Goal: Task Accomplishment & Management: Use online tool/utility

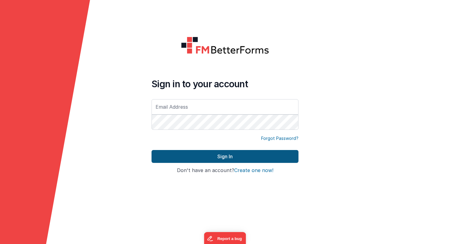
type input "[PERSON_NAME][EMAIL_ADDRESS][PERSON_NAME][DOMAIN_NAME]"
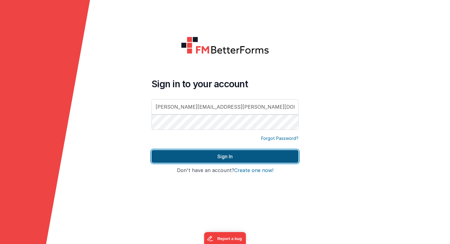
click at [190, 156] on button "Sign In" at bounding box center [225, 156] width 147 height 13
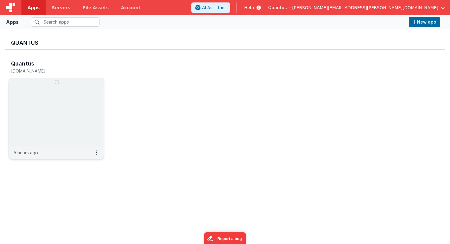
click at [68, 129] on img at bounding box center [56, 112] width 95 height 69
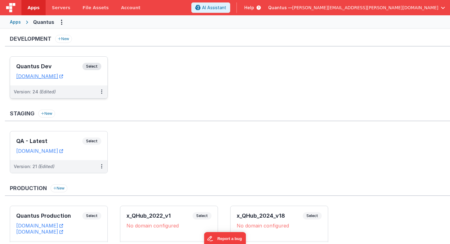
click at [71, 84] on div "Quantus Dev Select URLs [DOMAIN_NAME]" at bounding box center [58, 71] width 97 height 29
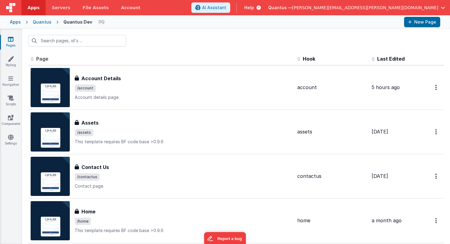
click at [390, 59] on span "Last Edited" at bounding box center [391, 59] width 28 height 6
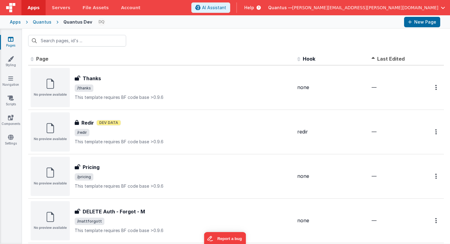
click at [390, 59] on span "Last Edited" at bounding box center [391, 59] width 28 height 6
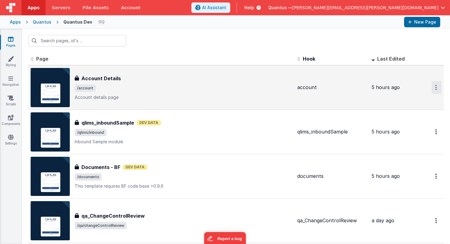
click at [435, 88] on icon "Options" at bounding box center [436, 87] width 2 height 5
click at [411, 101] on link "Preview" at bounding box center [415, 101] width 54 height 11
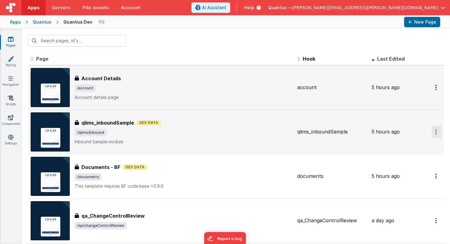
click at [436, 90] on icon "Options" at bounding box center [436, 87] width 2 height 5
click at [415, 145] on link "Preview" at bounding box center [415, 146] width 54 height 11
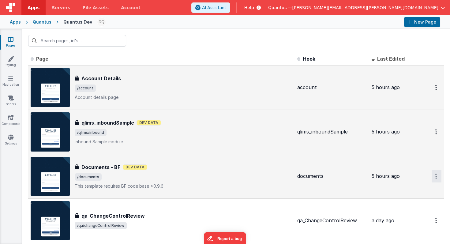
click at [435, 94] on button "Options" at bounding box center [437, 87] width 10 height 13
click at [413, 190] on link "Preview" at bounding box center [415, 190] width 54 height 11
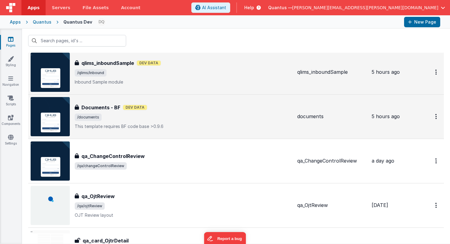
scroll to position [65, 0]
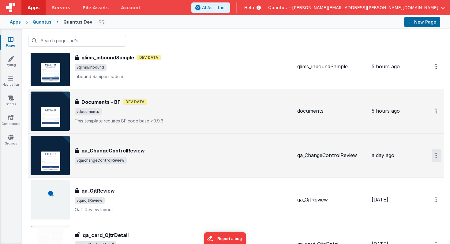
click at [436, 25] on icon "Options" at bounding box center [436, 22] width 2 height 5
click at [410, 170] on link "Preview" at bounding box center [415, 169] width 54 height 11
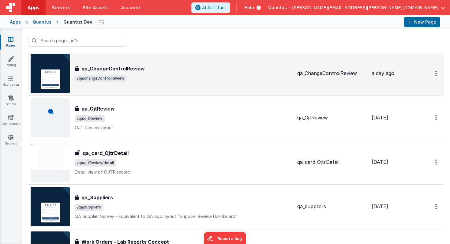
scroll to position [153, 0]
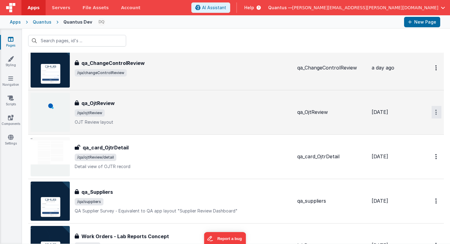
click at [420, 127] on link "Preview" at bounding box center [415, 126] width 54 height 11
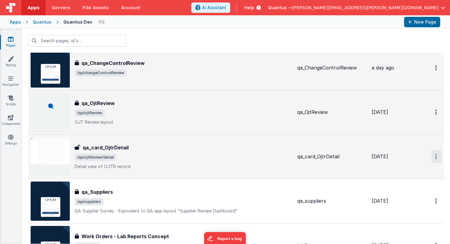
click at [408, 171] on link "Preview" at bounding box center [415, 170] width 54 height 11
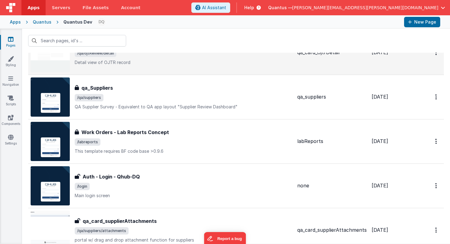
scroll to position [257, 0]
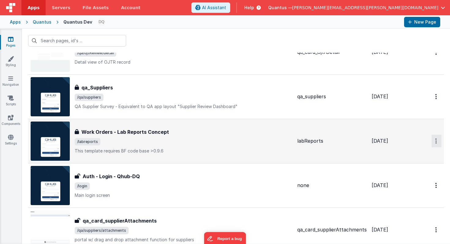
click at [405, 154] on link "Preview" at bounding box center [415, 155] width 54 height 11
click at [409, 157] on link "Preview" at bounding box center [415, 155] width 54 height 11
